Goal: Task Accomplishment & Management: Complete application form

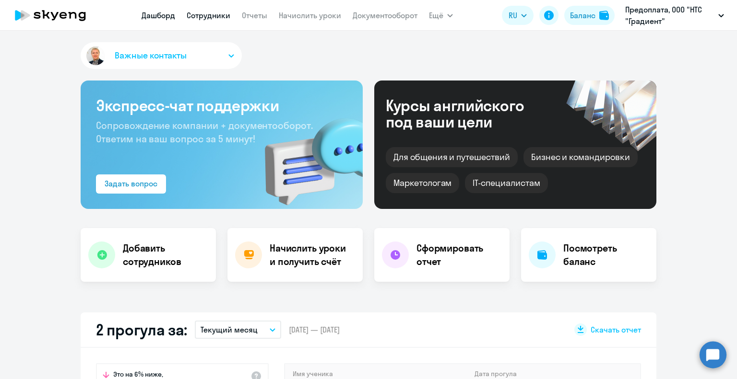
click at [217, 15] on link "Сотрудники" at bounding box center [209, 16] width 44 height 10
select select "30"
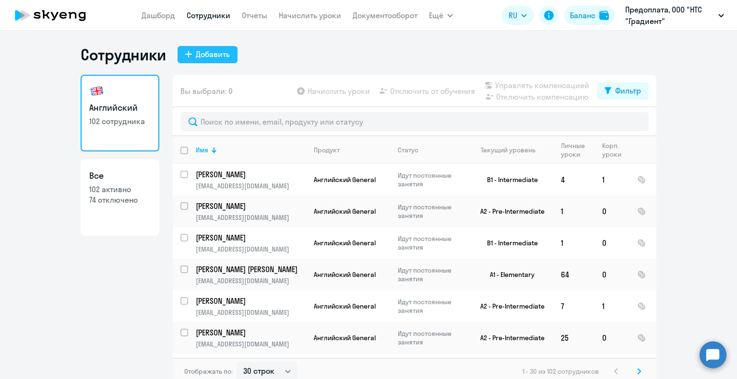
click at [228, 55] on button "Добавить" at bounding box center [207, 54] width 60 height 17
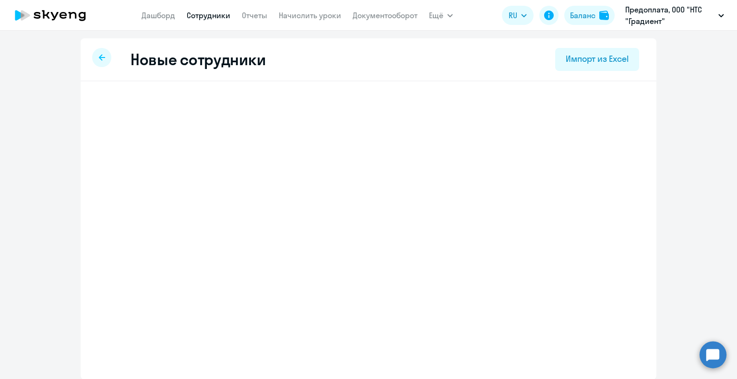
select select "english_adult_not_native_speaker"
select select "3"
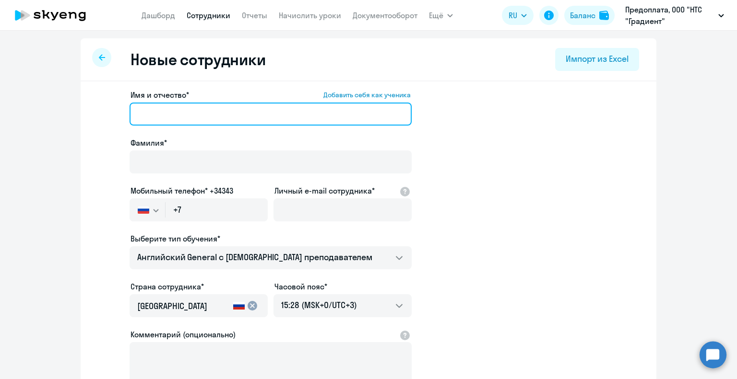
click at [234, 111] on input "Имя и отчество* Добавить себя как ученика" at bounding box center [270, 114] width 282 height 23
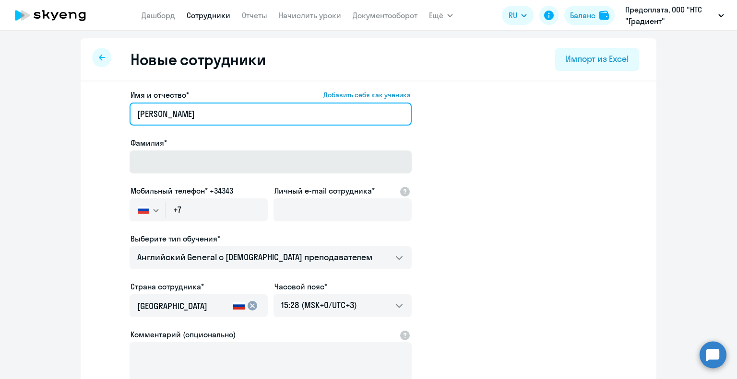
type input "[PERSON_NAME]"
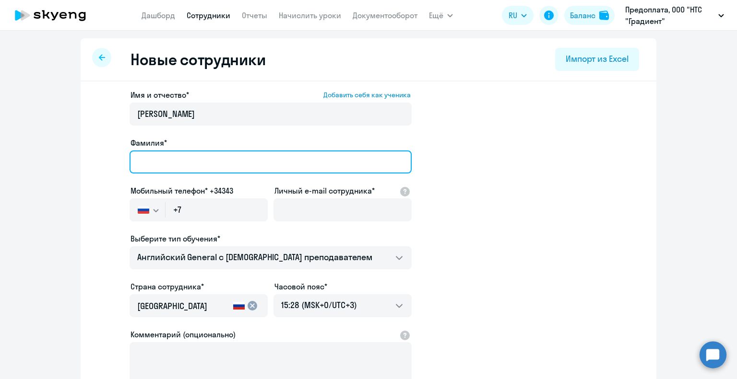
click at [219, 167] on input "Фамилия*" at bounding box center [270, 162] width 282 height 23
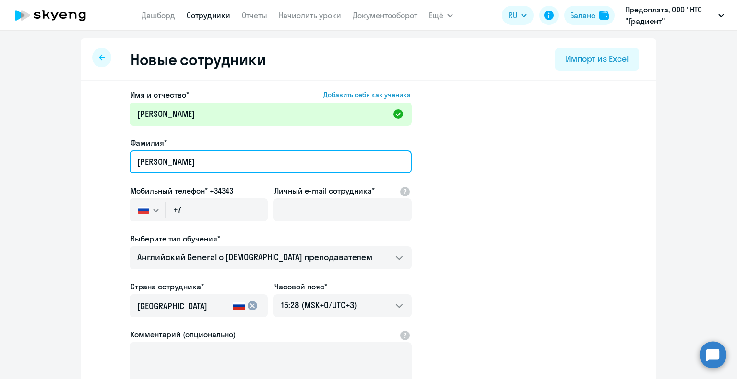
type input "[PERSON_NAME]"
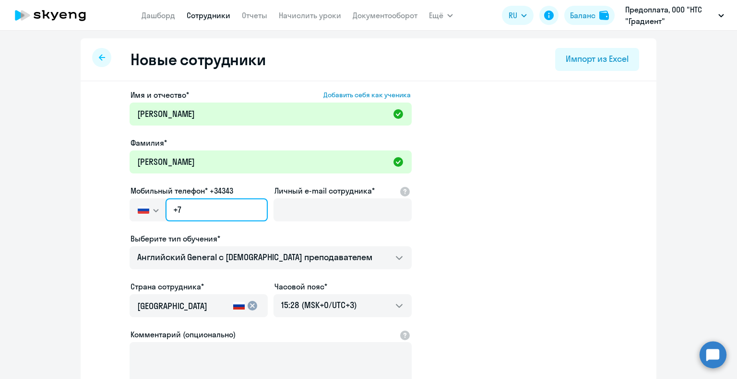
click at [235, 207] on input "+7" at bounding box center [216, 210] width 102 height 23
paste input "[PHONE_NUMBER]"
type input "[PHONE_NUMBER]"
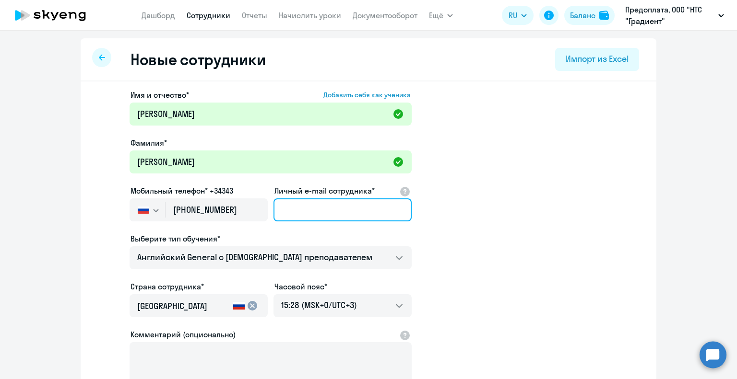
click at [324, 211] on input "Личный e-mail сотрудника*" at bounding box center [342, 210] width 138 height 23
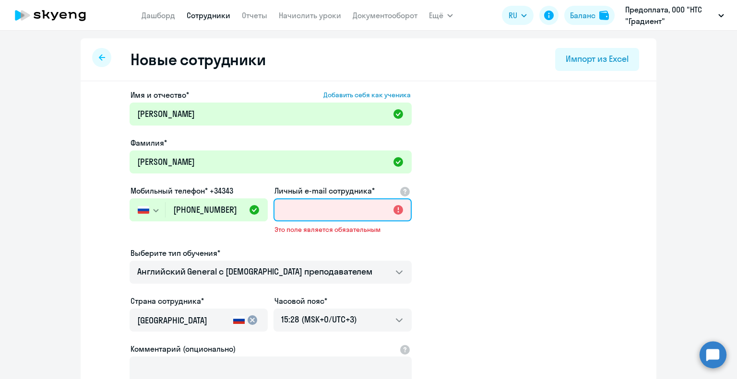
click at [311, 211] on input "Личный e-mail сотрудника*" at bounding box center [342, 210] width 138 height 23
paste input "[EMAIL_ADDRESS][DOMAIN_NAME]"
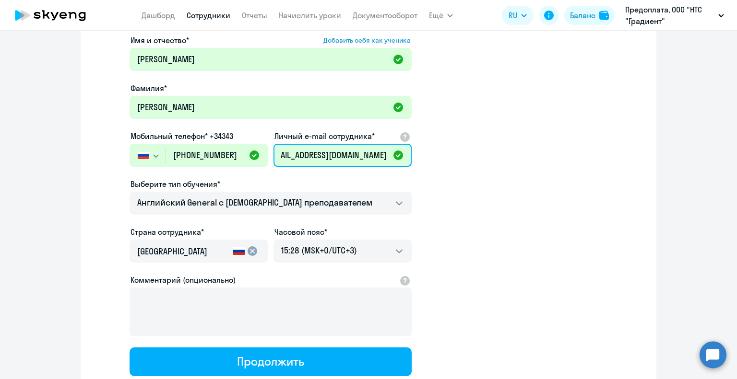
scroll to position [122, 0]
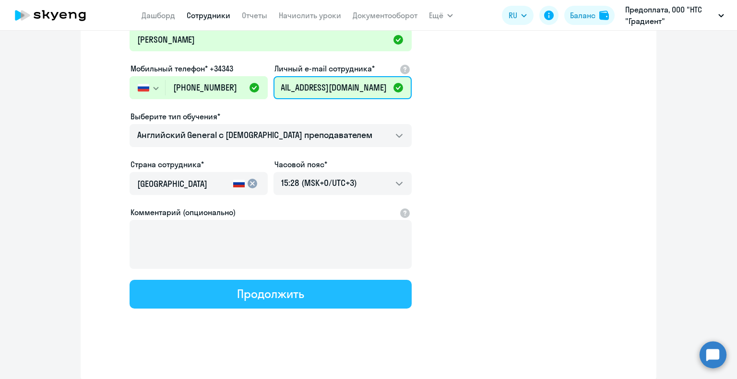
type input "[EMAIL_ADDRESS][DOMAIN_NAME]"
click at [307, 297] on button "Продолжить" at bounding box center [270, 294] width 282 height 29
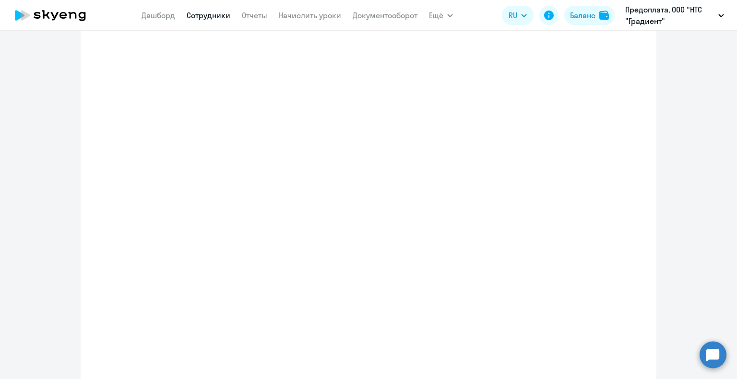
select select "english_adult_not_native_speaker"
select select "3"
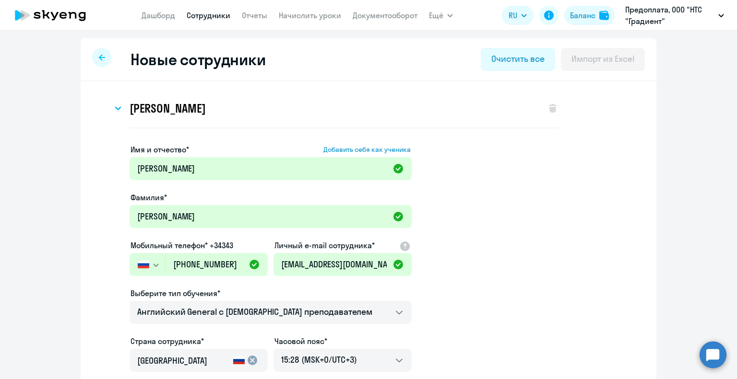
scroll to position [0, 0]
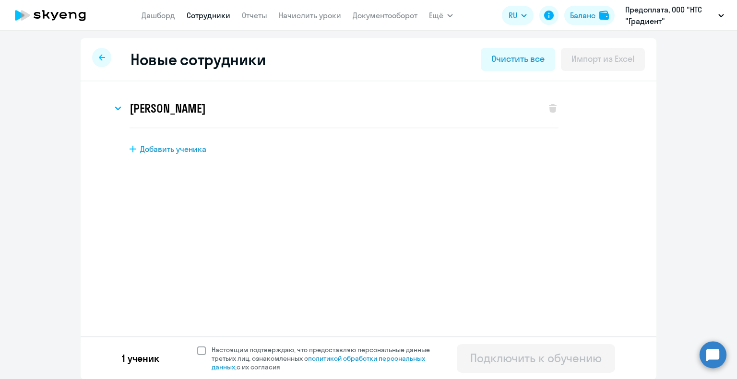
click at [201, 351] on span at bounding box center [201, 351] width 9 height 9
click at [197, 346] on input "Настоящим подтверждаю, что предоставляю персональные данные третьих лиц, ознако…" at bounding box center [197, 345] width 0 height 0
checkbox input "true"
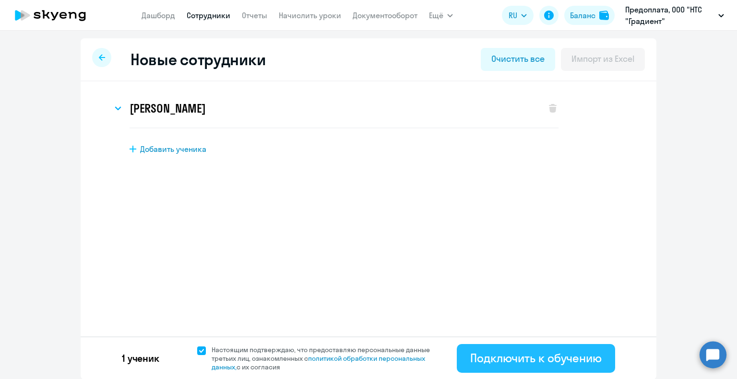
click at [510, 368] on button "Подключить к обучению" at bounding box center [536, 358] width 158 height 29
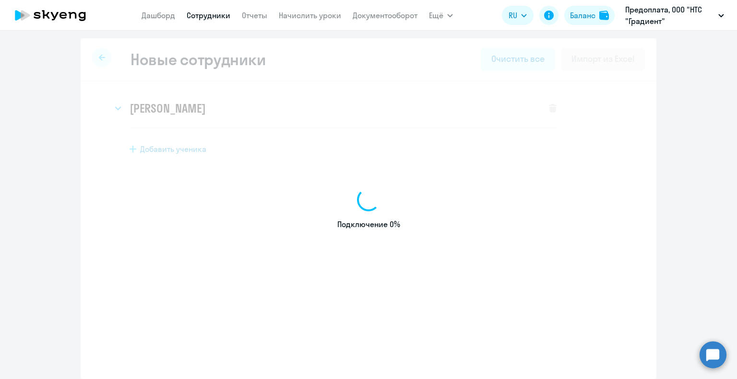
select select "english_adult_not_native_speaker"
select select "3"
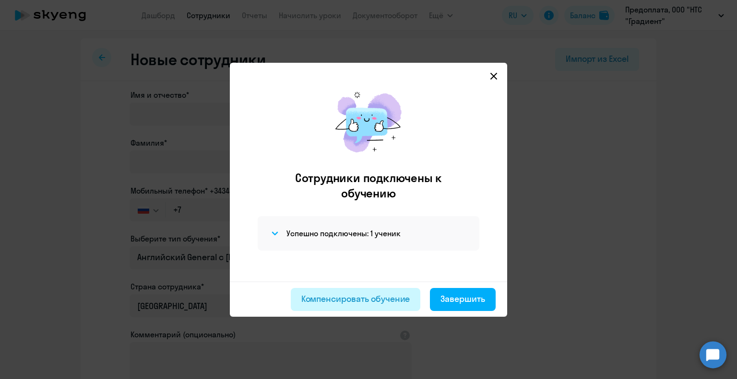
click at [334, 304] on div "Компенсировать обучение" at bounding box center [355, 299] width 109 height 12
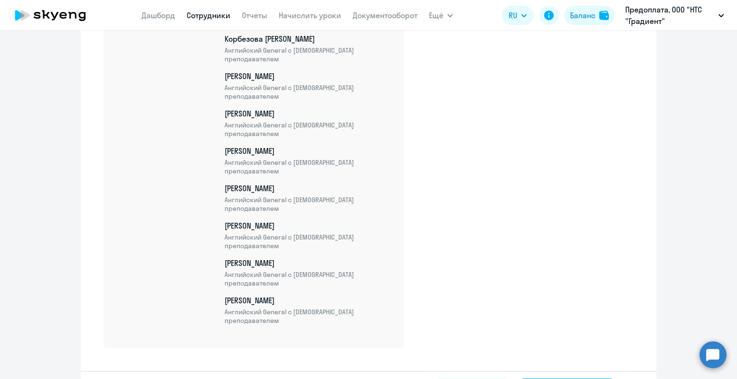
scroll to position [3914, 0]
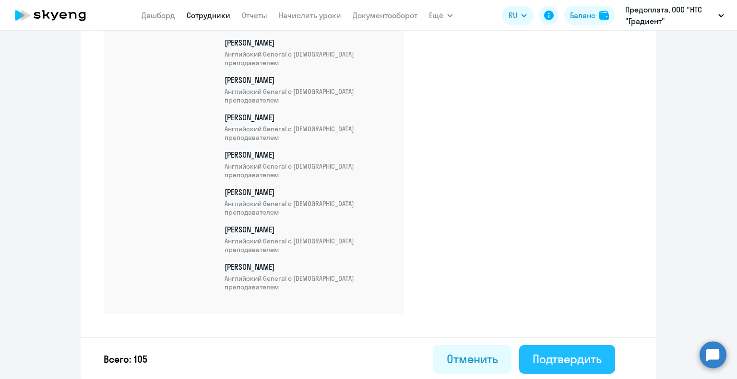
click at [565, 358] on div "Подтвердить" at bounding box center [566, 358] width 69 height 15
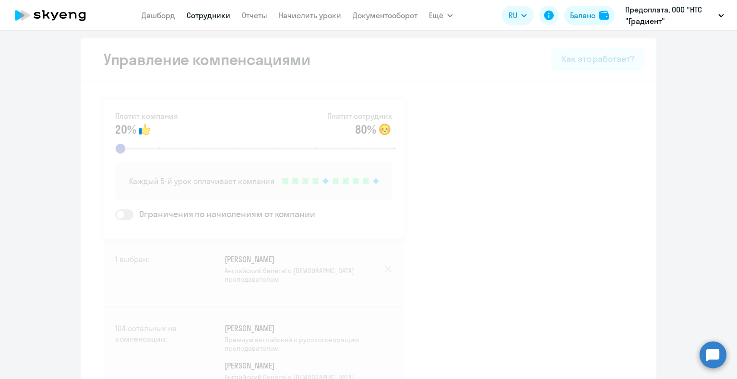
select select "30"
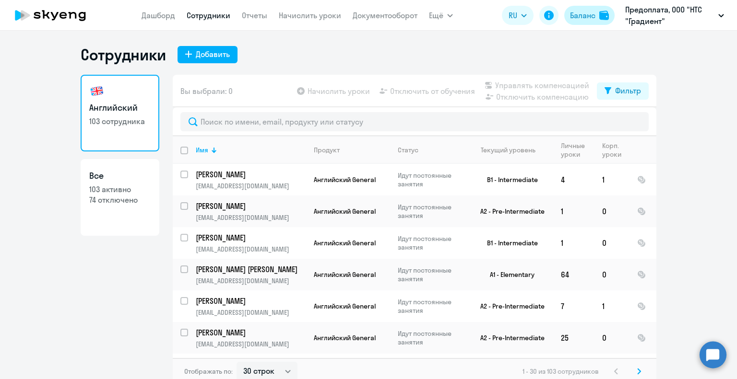
click at [574, 15] on div "Баланс" at bounding box center [582, 16] width 25 height 12
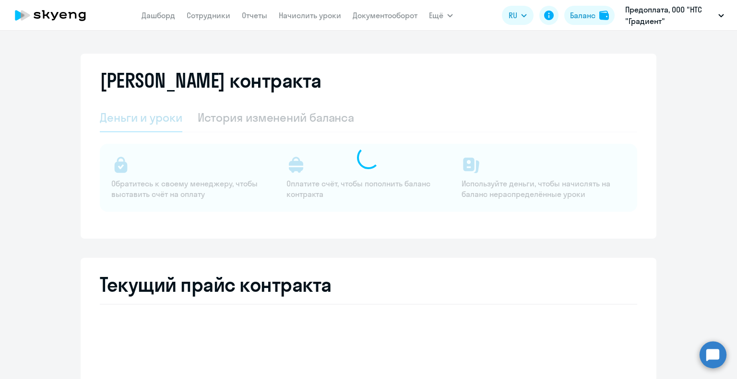
select select "english_adult_not_native_speaker"
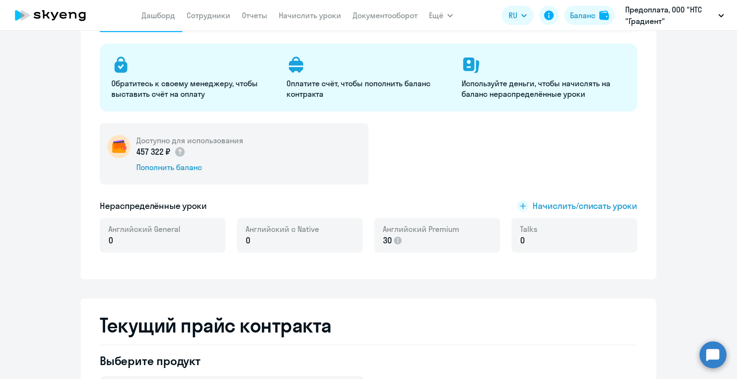
scroll to position [30, 0]
